Goal: Task Accomplishment & Management: Manage account settings

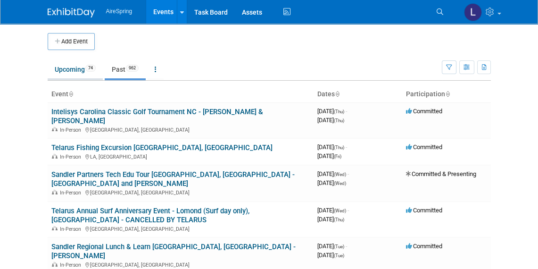
click at [61, 65] on link "Upcoming 74" at bounding box center [75, 69] width 55 height 18
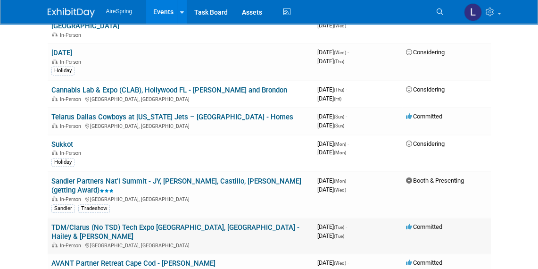
scroll to position [682, 0]
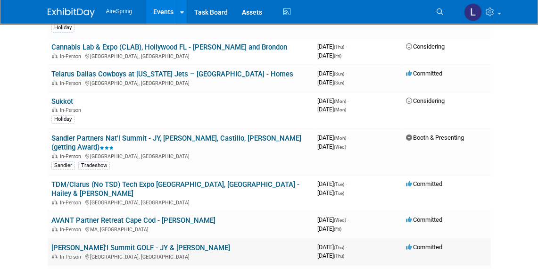
click at [157, 243] on link "[PERSON_NAME]'l Summit GOLF - JY & [PERSON_NAME]" at bounding box center [140, 247] width 179 height 8
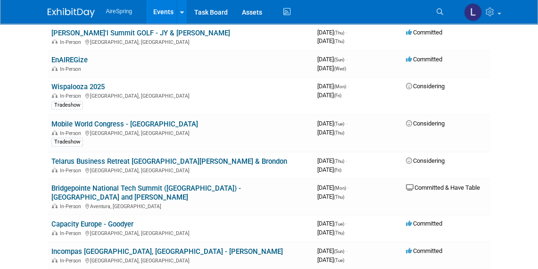
scroll to position [853, 0]
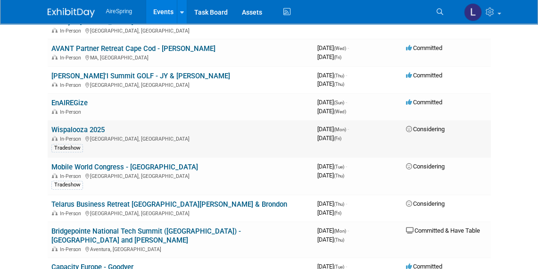
click at [83, 125] on link "Wispalooza 2025" at bounding box center [77, 129] width 53 height 8
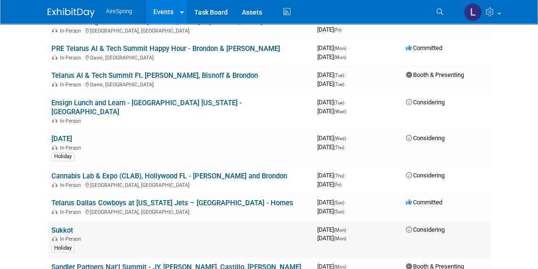
scroll to position [510, 0]
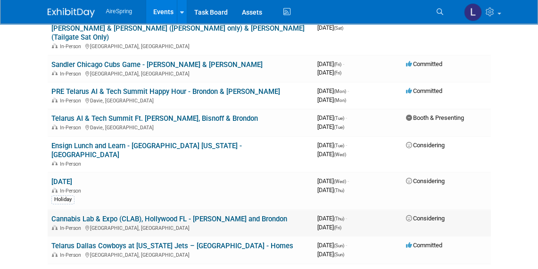
click at [239, 215] on link "Cannabis Lab & Expo (CLAB), Hollywood FL - Hester and Brondon" at bounding box center [169, 219] width 236 height 8
click at [111, 114] on link "Telarus AI & Tech Summit Ft. [PERSON_NAME], Bisnoff & Brondon" at bounding box center [154, 118] width 207 height 8
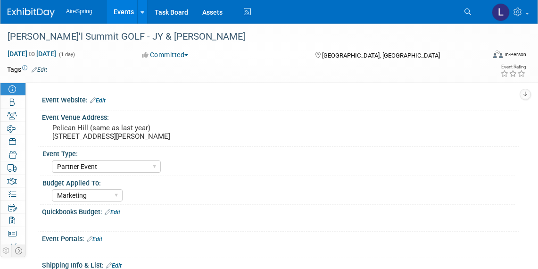
select select "Partner Event"
select select "Marketing"
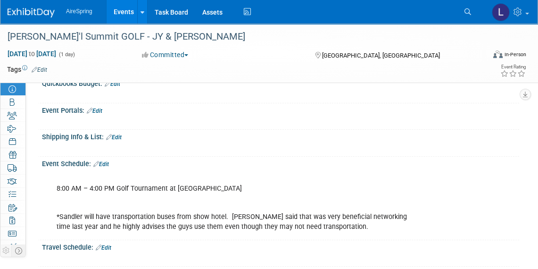
scroll to position [171, 0]
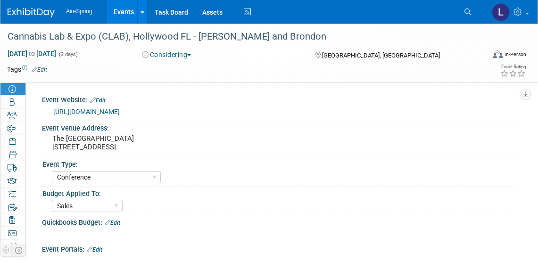
select select "Conference"
select select "Sales"
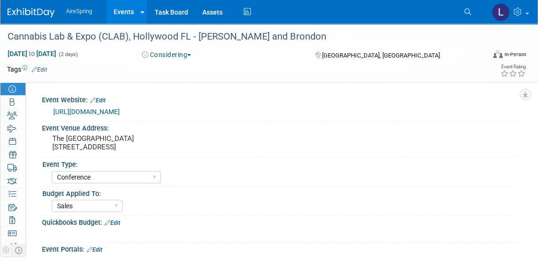
click at [178, 53] on button "Considering" at bounding box center [167, 54] width 56 height 9
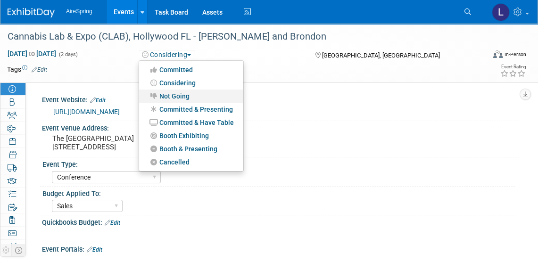
click at [175, 92] on link "Not Going" at bounding box center [191, 96] width 104 height 13
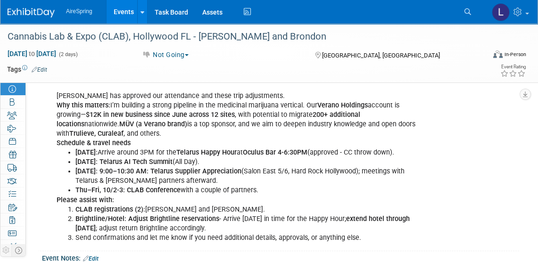
scroll to position [514, 0]
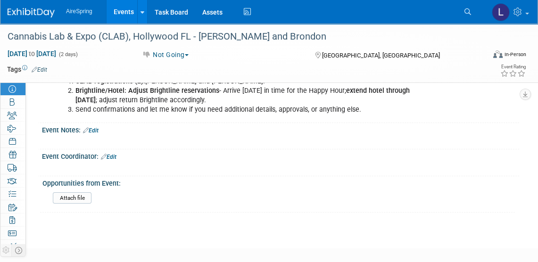
click at [98, 134] on link "Edit" at bounding box center [91, 130] width 16 height 7
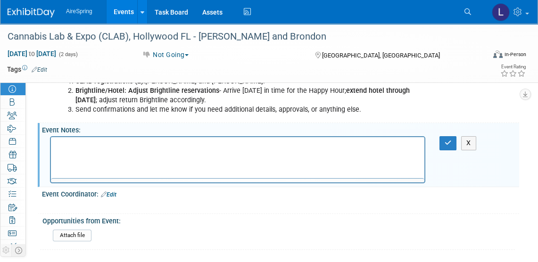
scroll to position [0, 0]
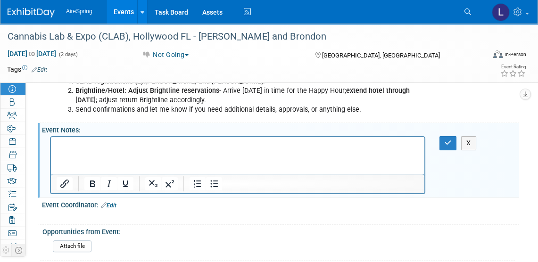
click at [224, 150] on html at bounding box center [238, 143] width 374 height 13
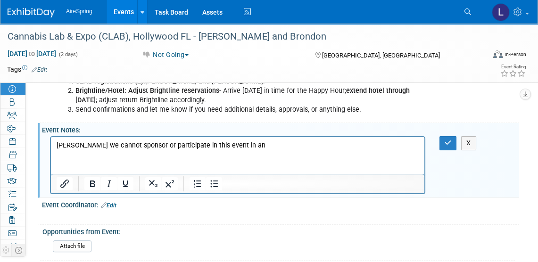
click at [102, 147] on p "Per Daniel we cannot sponsor or participate in this event in an" at bounding box center [238, 145] width 363 height 9
drag, startPoint x: 261, startPoint y: 140, endPoint x: 128, endPoint y: 140, distance: 133.0
click at [131, 139] on html "Per Daniel we cannot sponsor or participate in this event in an" at bounding box center [238, 143] width 374 height 13
click at [99, 148] on p "Per Daniel we cannot sponsor or participate in this event in an" at bounding box center [238, 145] width 363 height 9
drag, startPoint x: 91, startPoint y: 147, endPoint x: 267, endPoint y: 159, distance: 176.8
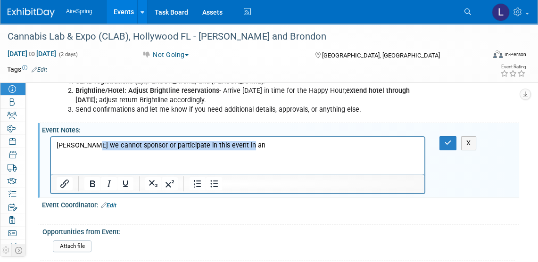
click at [267, 150] on html "Per Daniel we cannot sponsor or participate in this event in an" at bounding box center [238, 143] width 374 height 13
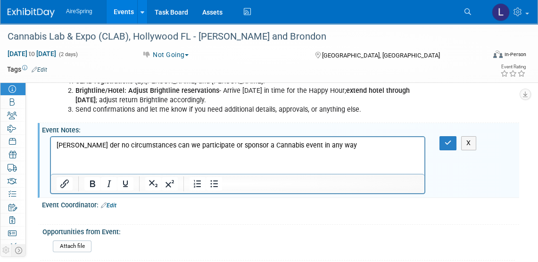
click at [89, 147] on p "Per Daniel der no circumstances can we participate or sponsor a Cannabis event …" at bounding box center [238, 145] width 363 height 9
click at [117, 119] on div "Expo Only passes are needed at roughly $40 each. WEBSITE WWW.CLABCONFERENCE.COM…" at bounding box center [237, 10] width 375 height 218
click at [91, 144] on p "Per Daniel der no circumstances can we participate or sponsor a Cannabis event …" at bounding box center [238, 145] width 363 height 9
click at [389, 147] on p "Per Daniel under no circumstances can we participate or sponsor a Cannabis even…" at bounding box center [238, 145] width 363 height 9
click at [383, 148] on p "Per Daniel under no circumstances can we participate or sponsor a Cannabis even…" at bounding box center [238, 145] width 363 height 9
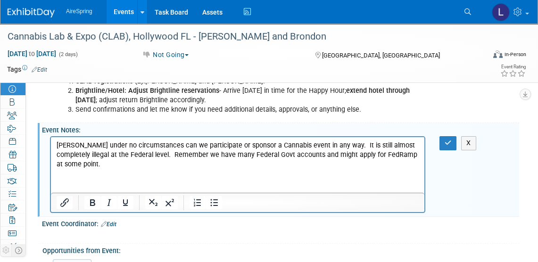
click at [372, 169] on html "Per Daniel under no circumstances can we participate or sponsor a Cannabis even…" at bounding box center [238, 153] width 374 height 32
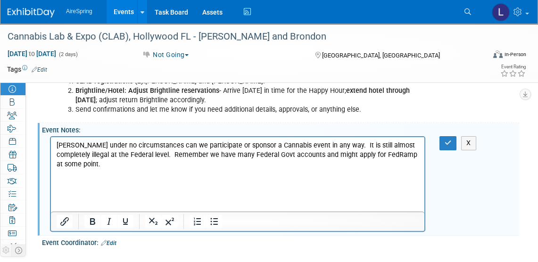
click at [82, 188] on html "Per Daniel under no circumstances can we participate or sponsor a Cannabis even…" at bounding box center [238, 162] width 374 height 51
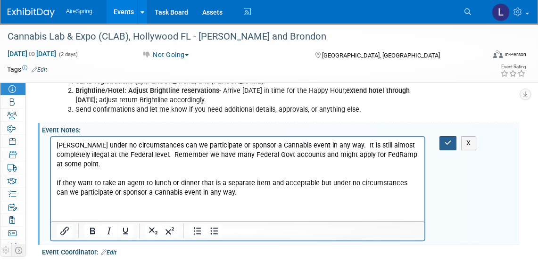
click at [446, 144] on button "button" at bounding box center [448, 143] width 17 height 14
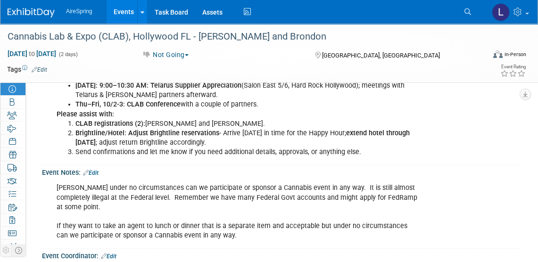
scroll to position [429, 0]
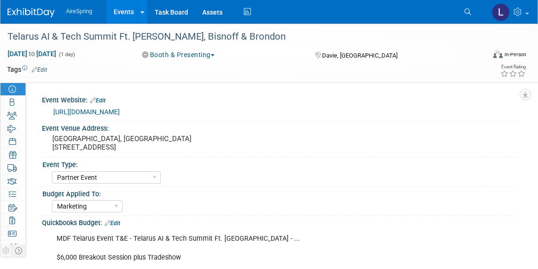
select select "Partner Event"
select select "Marketing"
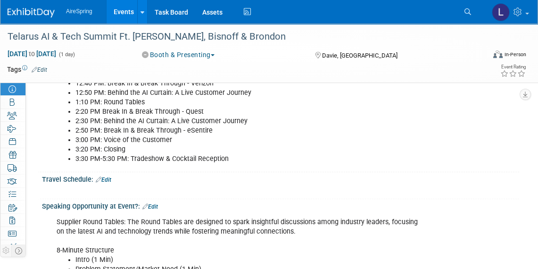
scroll to position [600, 0]
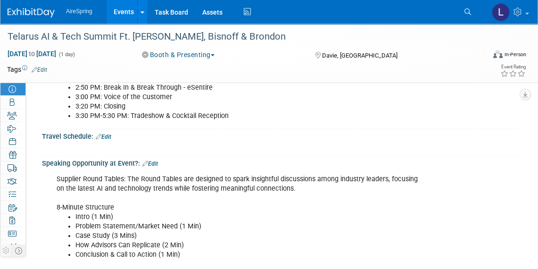
click at [109, 135] on link "Edit" at bounding box center [104, 136] width 16 height 7
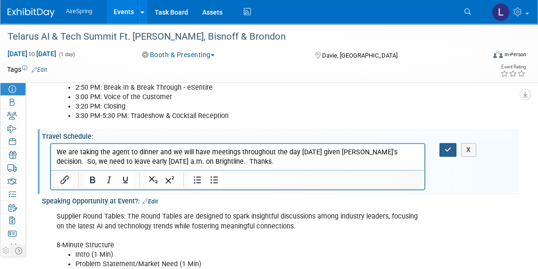
click at [445, 146] on icon "button" at bounding box center [448, 149] width 7 height 7
